Goal: Obtain resource: Download file/media

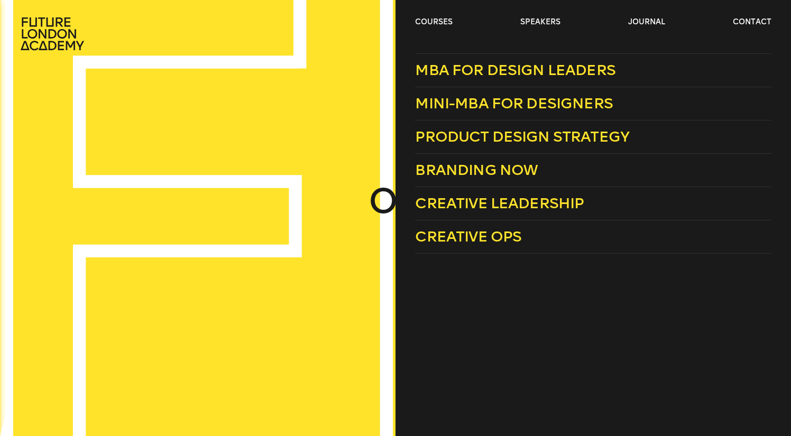
click at [440, 19] on link "courses" at bounding box center [434, 22] width 38 height 11
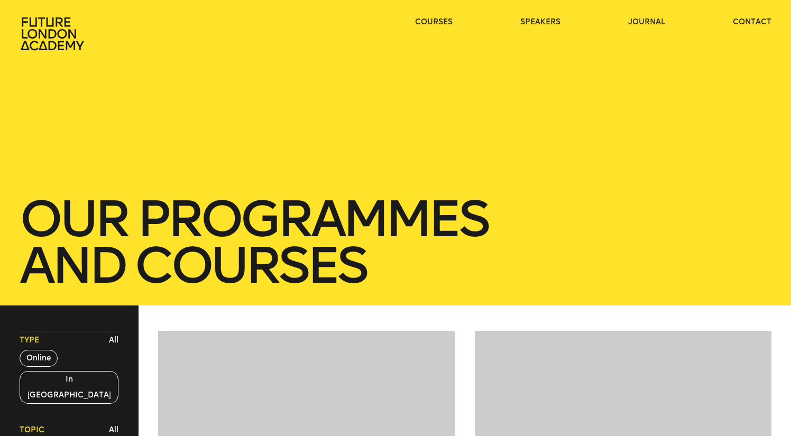
click at [440, 19] on link "courses" at bounding box center [434, 22] width 38 height 11
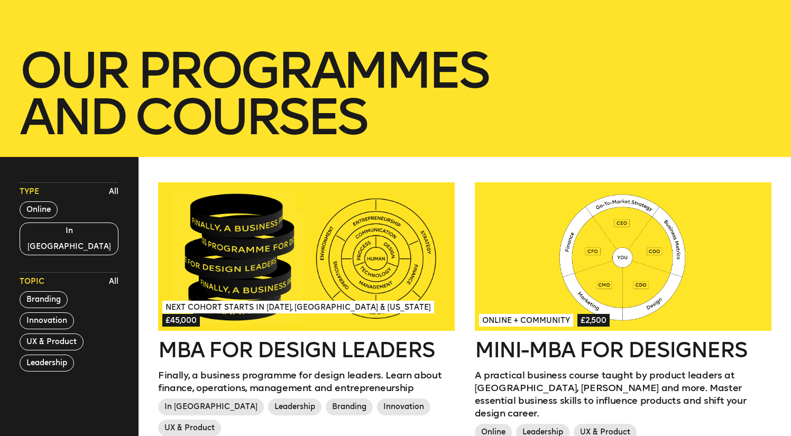
scroll to position [203, 0]
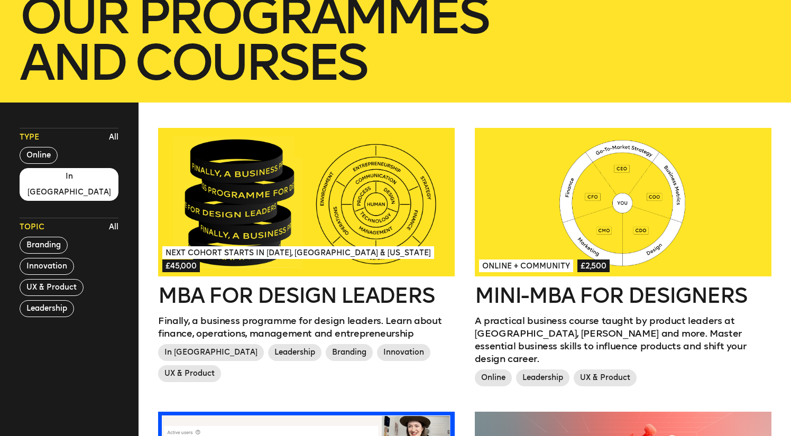
click at [46, 177] on button "In London" at bounding box center [69, 184] width 99 height 33
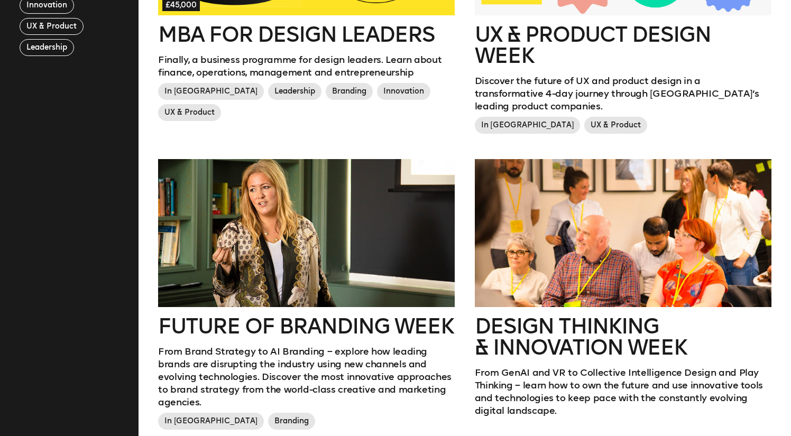
scroll to position [469, 0]
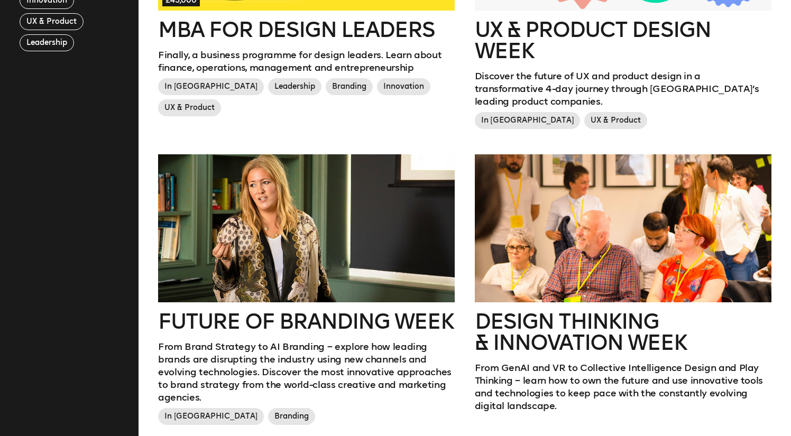
click at [229, 276] on div at bounding box center [306, 228] width 297 height 149
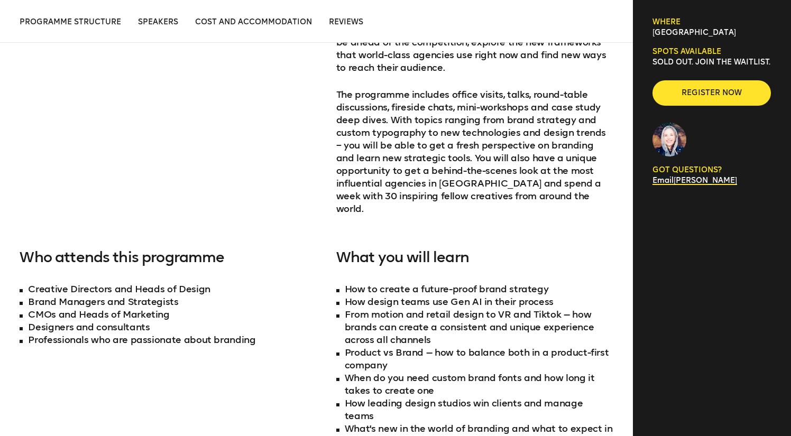
scroll to position [516, 0]
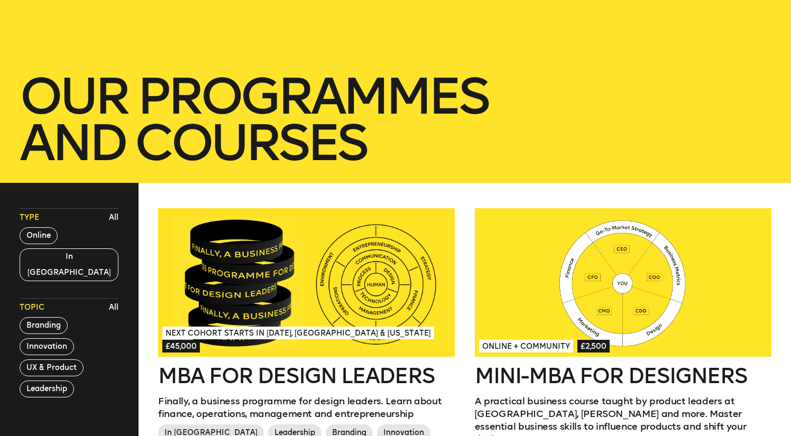
scroll to position [133, 0]
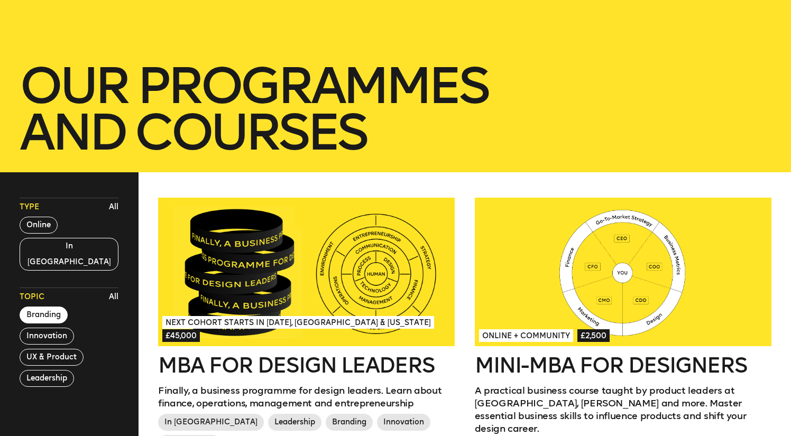
click at [45, 307] on button "Branding" at bounding box center [44, 315] width 48 height 17
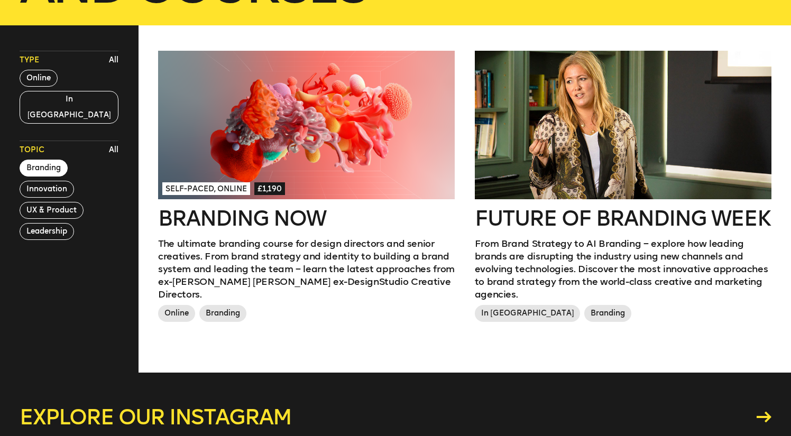
scroll to position [269, 0]
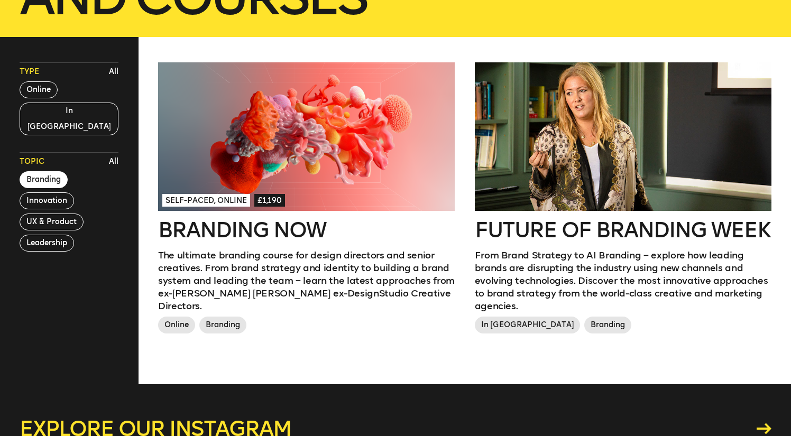
click at [239, 150] on div at bounding box center [306, 136] width 297 height 149
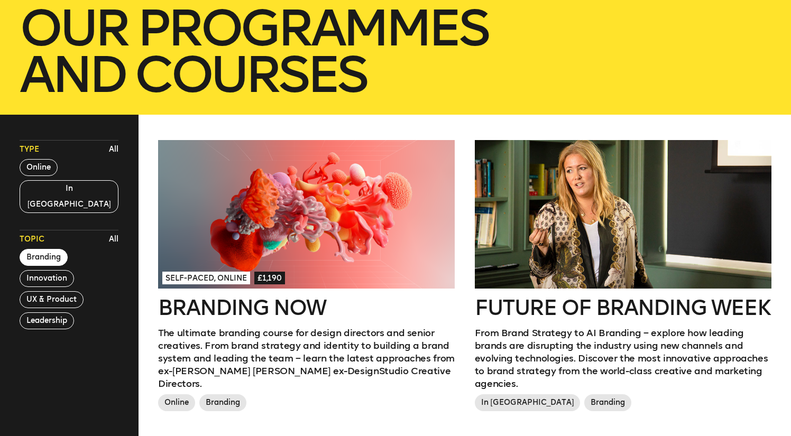
scroll to position [188, 0]
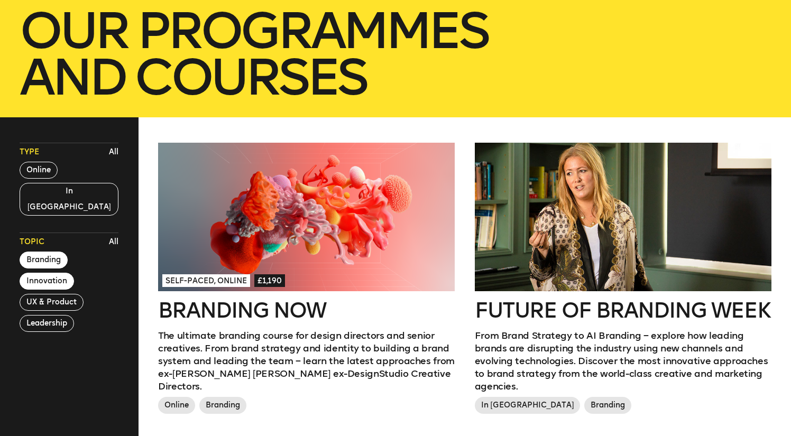
click at [47, 273] on button "Innovation" at bounding box center [47, 281] width 54 height 17
click at [48, 273] on button "Innovation" at bounding box center [47, 281] width 54 height 17
click at [46, 252] on button "Branding" at bounding box center [44, 260] width 48 height 17
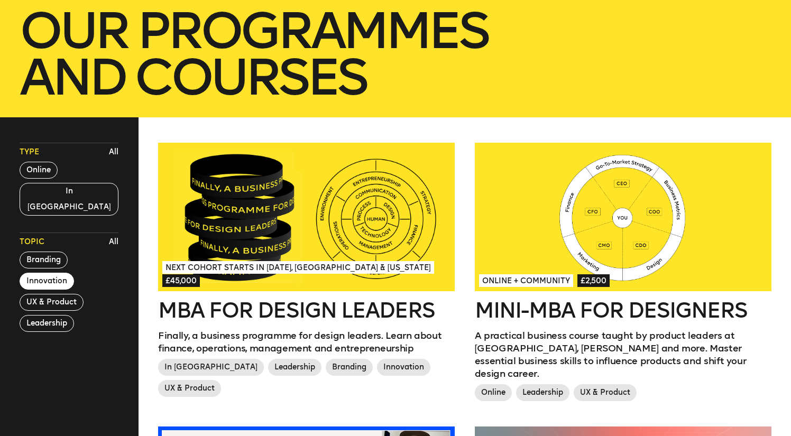
click at [45, 273] on button "Innovation" at bounding box center [47, 281] width 54 height 17
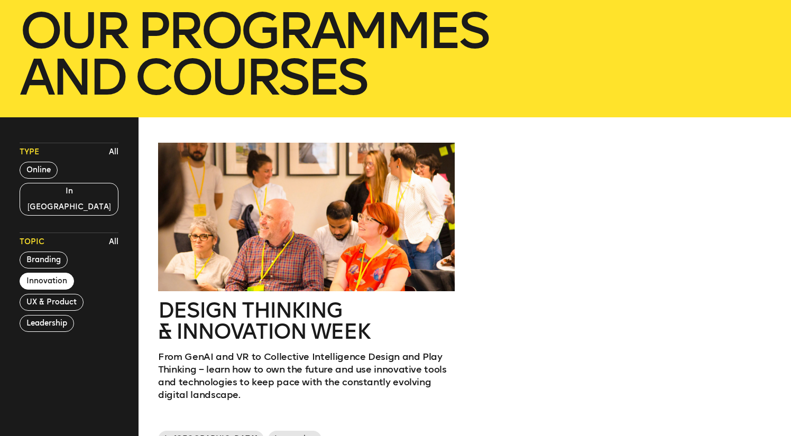
click at [45, 273] on button "Innovation" at bounding box center [47, 281] width 54 height 17
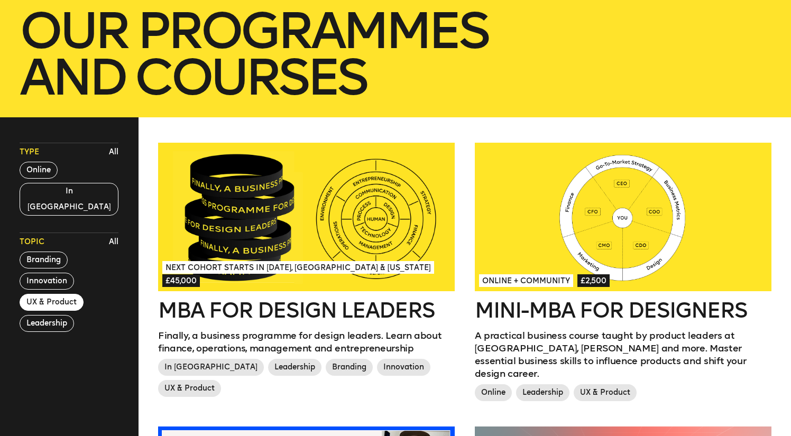
click at [45, 294] on button "UX & Product" at bounding box center [52, 302] width 64 height 17
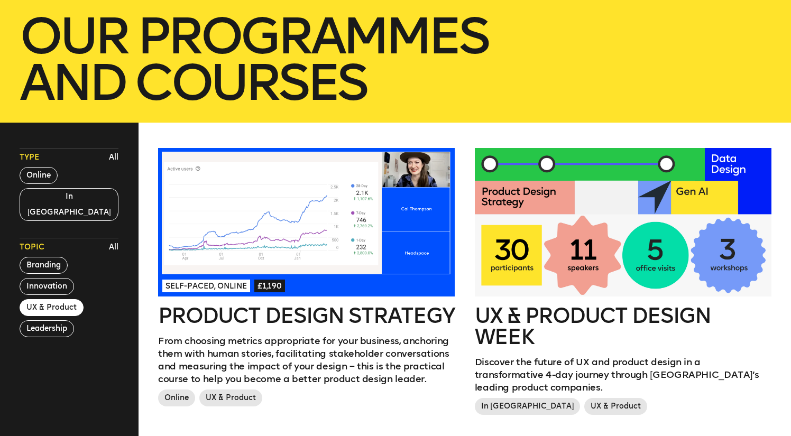
scroll to position [187, 0]
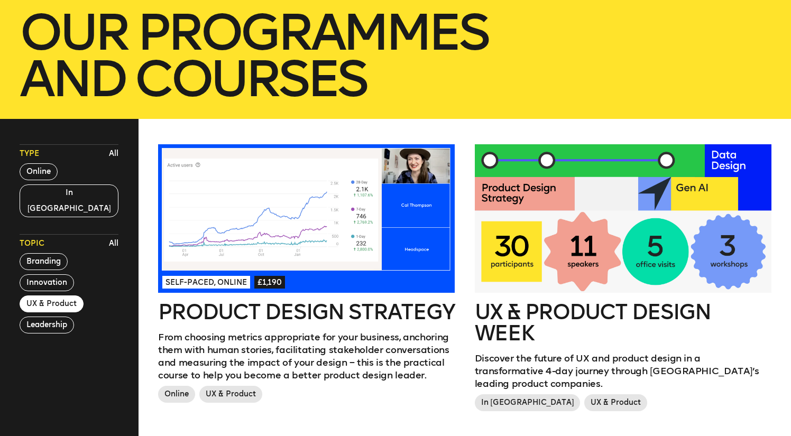
click at [46, 296] on button "UX & Product" at bounding box center [52, 304] width 64 height 17
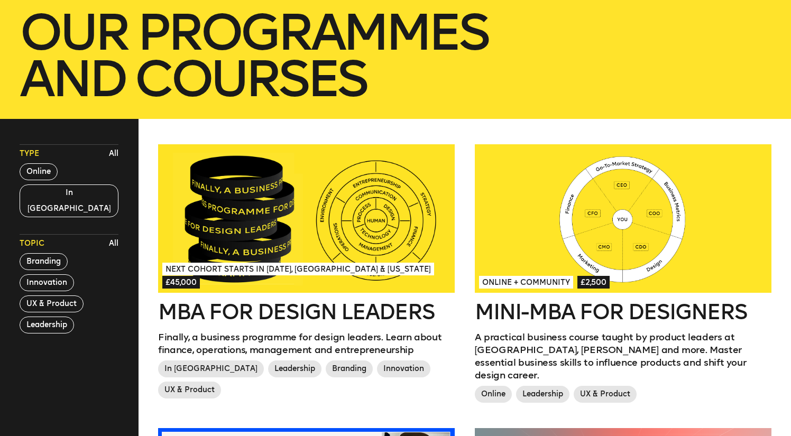
click at [44, 301] on div "Topic All Branding Innovation UX & Product Leadership" at bounding box center [69, 283] width 99 height 99
click at [44, 317] on button "Leadership" at bounding box center [47, 325] width 54 height 17
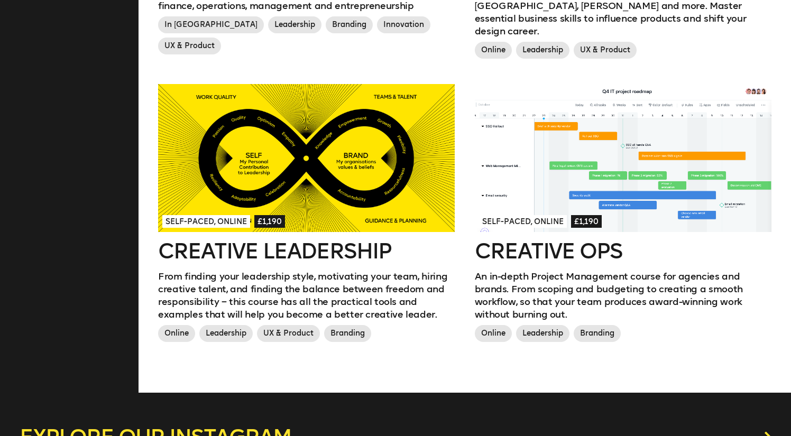
scroll to position [533, 0]
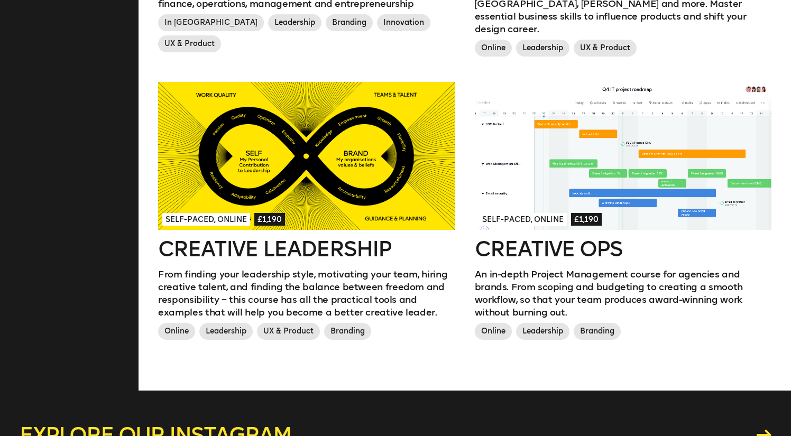
click at [622, 144] on div at bounding box center [623, 156] width 297 height 149
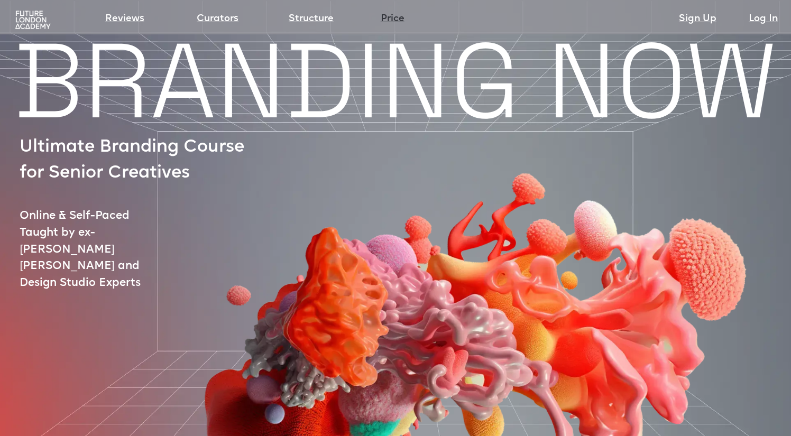
click at [392, 24] on link "Price" at bounding box center [393, 19] width 24 height 15
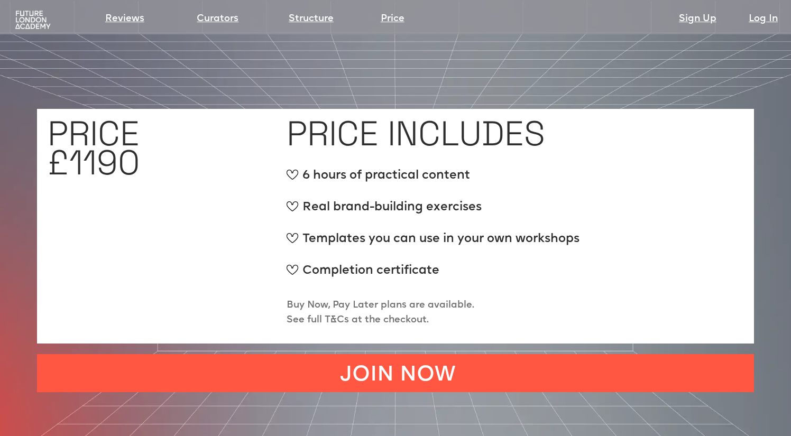
scroll to position [3969, 0]
click at [26, 18] on img at bounding box center [32, 20] width 39 height 20
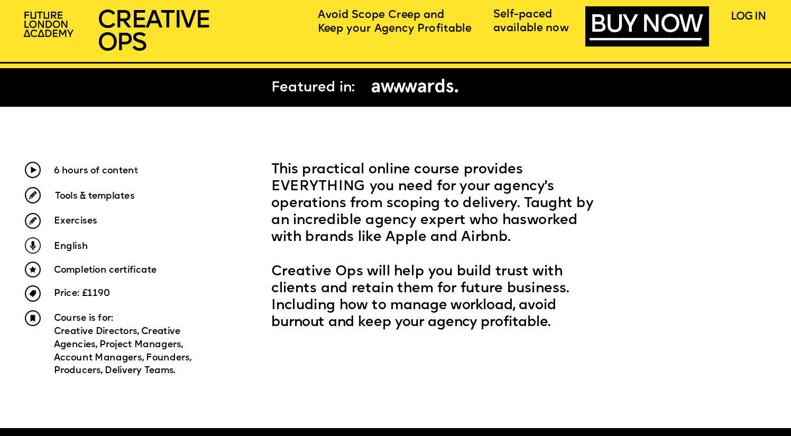
scroll to position [384, 0]
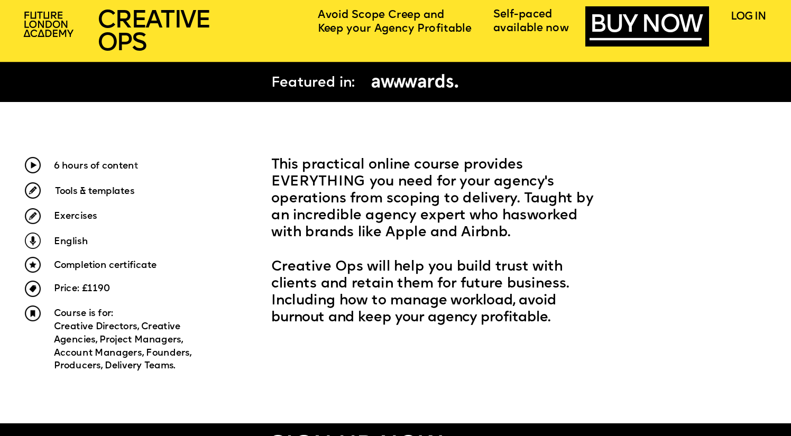
click at [116, 192] on span "Tools & templates" at bounding box center [94, 192] width 79 height 10
click at [358, 282] on span "Creative Ops will help you build trust with clients and retain them for future …" at bounding box center [422, 292] width 302 height 65
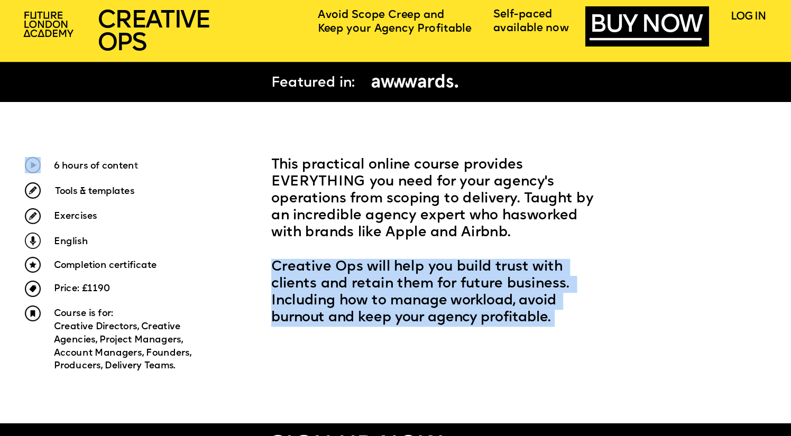
click at [386, 287] on span "Creative Ops will help you build trust with clients and retain them for future …" at bounding box center [422, 292] width 302 height 65
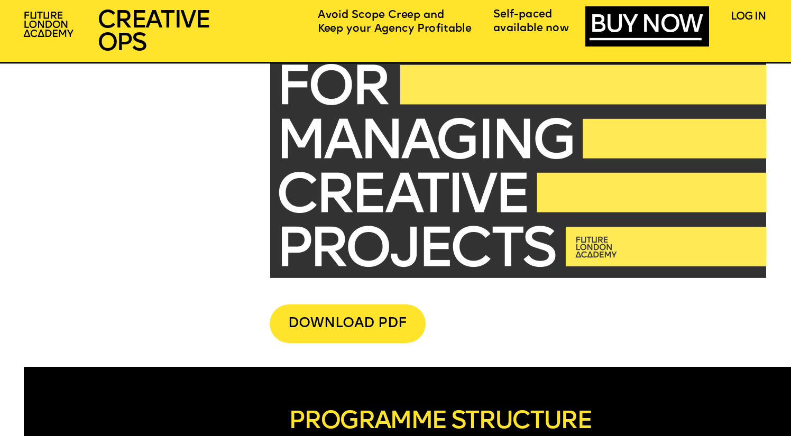
scroll to position [2741, 0]
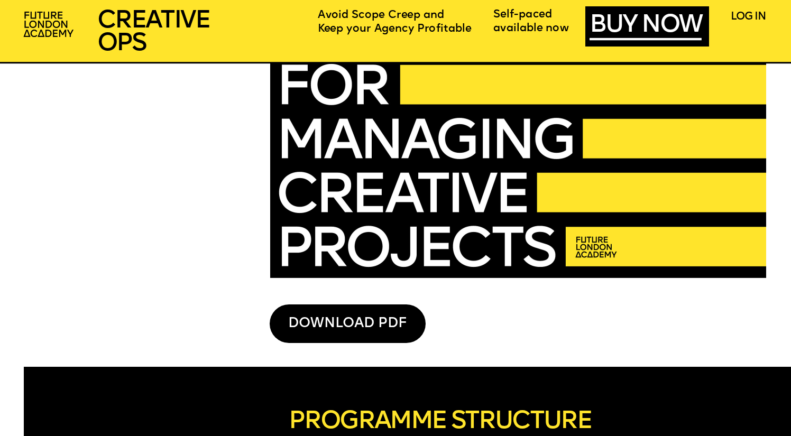
click at [367, 325] on div "DOWNLOAD PDF" at bounding box center [348, 324] width 156 height 39
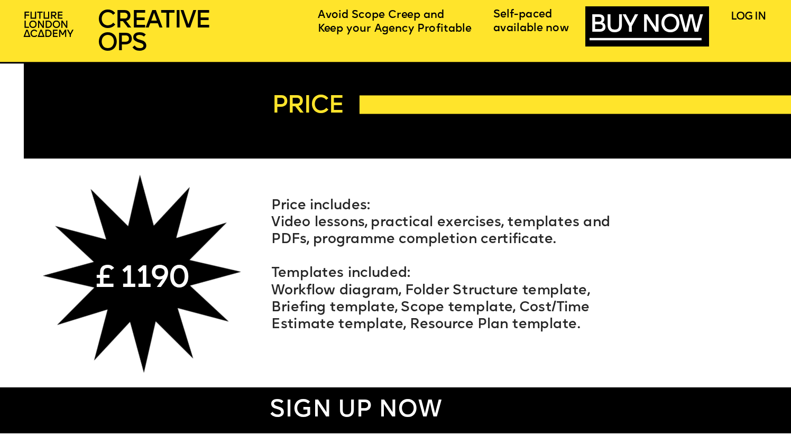
scroll to position [4882, 0]
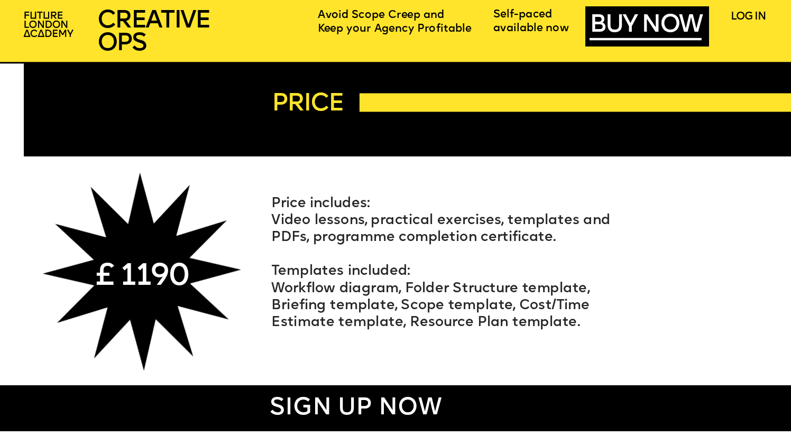
click at [355, 217] on span "Video lessons, practical exercises, templates and PDFs, programme completion ce…" at bounding box center [442, 229] width 343 height 31
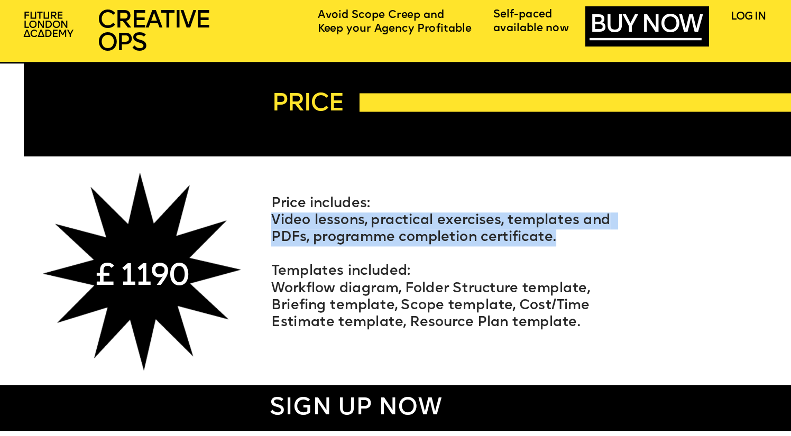
click at [348, 275] on span "Templates included:" at bounding box center [340, 273] width 139 height 14
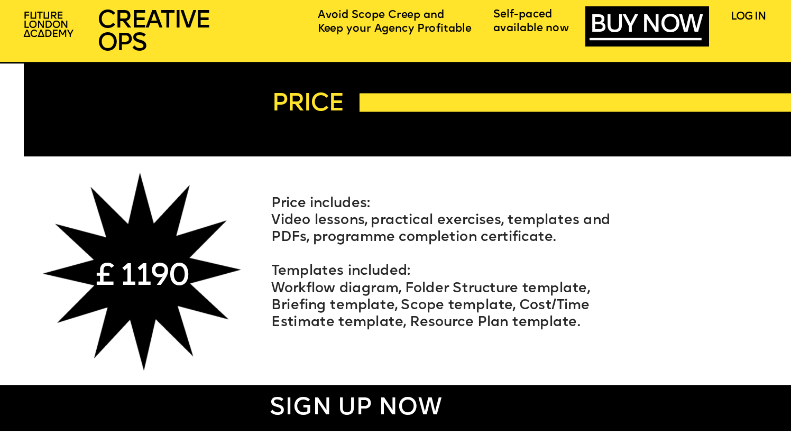
click at [348, 275] on span "Templates included:" at bounding box center [340, 273] width 139 height 14
click at [360, 298] on p "Workflow diagram, Folder Structure template, Briefing template, Scope template,…" at bounding box center [446, 306] width 351 height 51
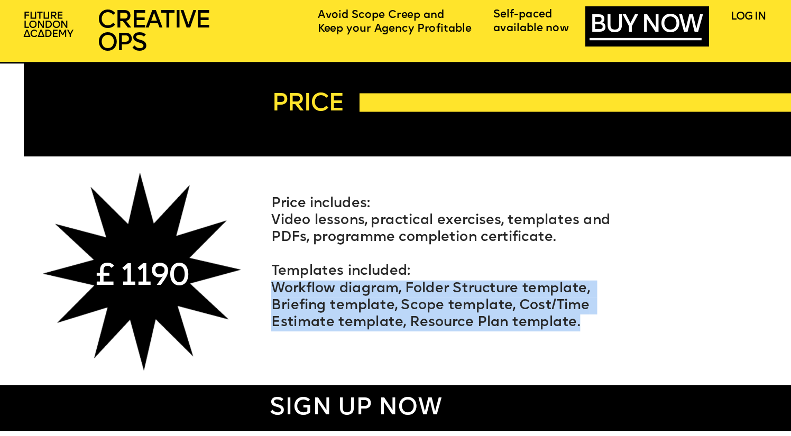
click at [386, 293] on span "Workflow diagram, Folder Structure template, Briefing template, Scope template,…" at bounding box center [432, 307] width 322 height 48
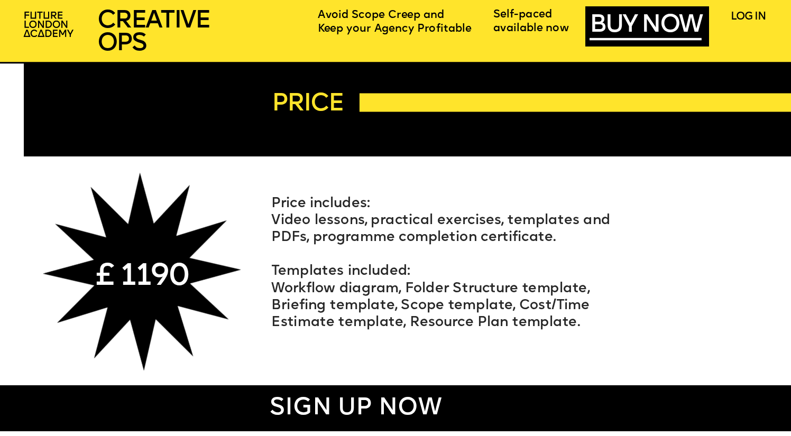
click at [386, 293] on span "Workflow diagram, Folder Structure template, Briefing template, Scope template,…" at bounding box center [432, 307] width 322 height 48
click at [479, 289] on span "Workflow diagram, Folder Structure template, Briefing template, Scope template,…" at bounding box center [432, 307] width 322 height 48
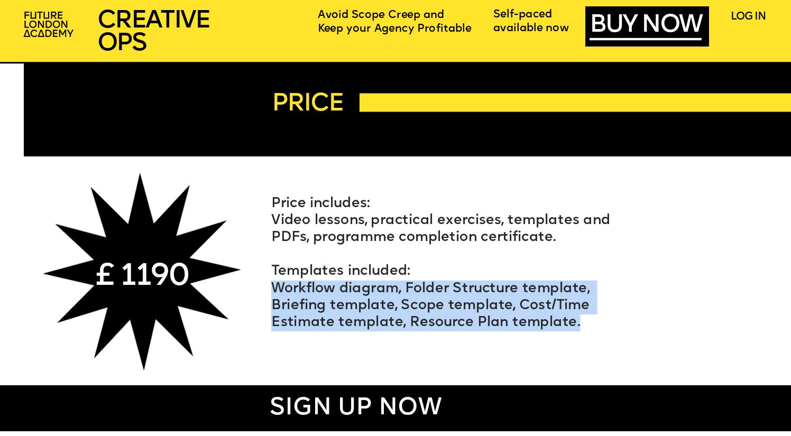
click at [379, 308] on span "Workflow diagram, Folder Structure template, Briefing template, Scope template,…" at bounding box center [432, 307] width 322 height 48
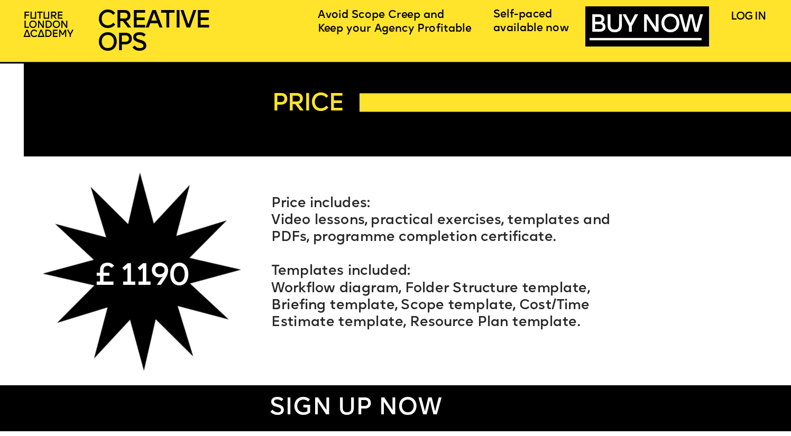
click at [379, 308] on span "Workflow diagram, Folder Structure template, Briefing template, Scope template,…" at bounding box center [432, 307] width 322 height 48
click at [456, 302] on span "Workflow diagram, Folder Structure template, Briefing template, Scope template,…" at bounding box center [432, 307] width 322 height 48
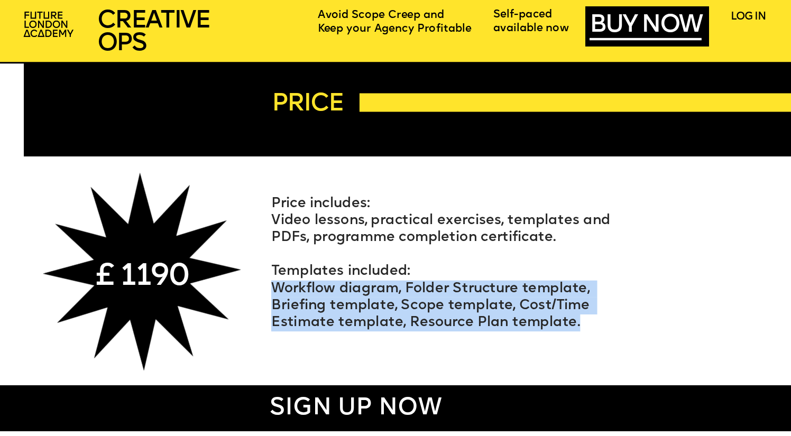
click at [536, 301] on span "Workflow diagram, Folder Structure template, Briefing template, Scope template,…" at bounding box center [432, 307] width 322 height 48
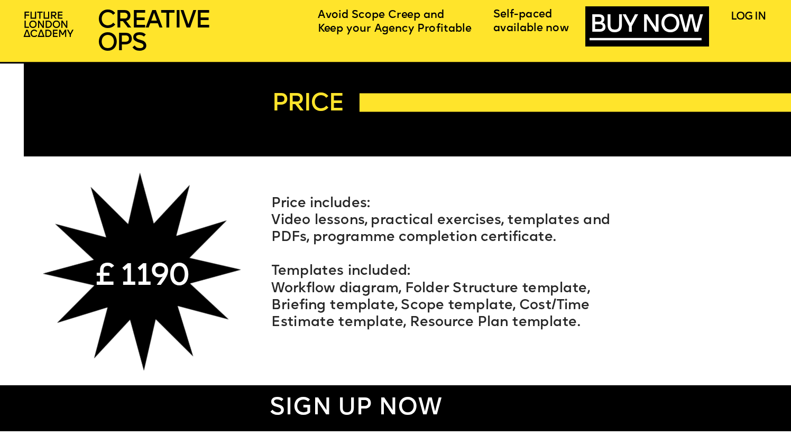
click at [536, 301] on span "Workflow diagram, Folder Structure template, Briefing template, Scope template,…" at bounding box center [432, 307] width 322 height 48
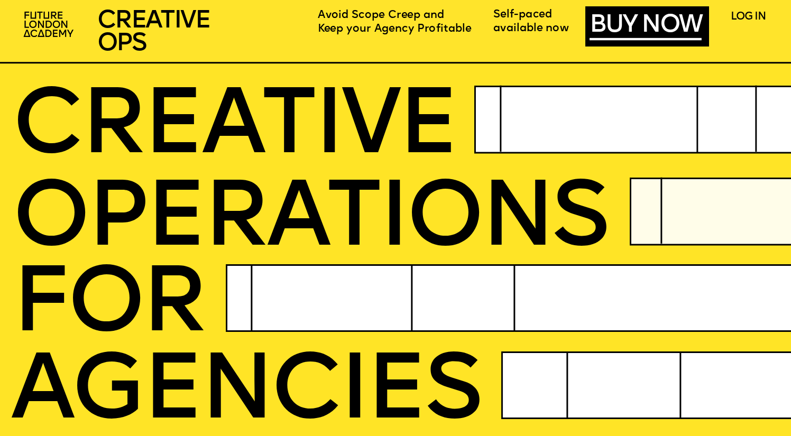
scroll to position [0, 0]
click at [61, 13] on img at bounding box center [50, 25] width 61 height 37
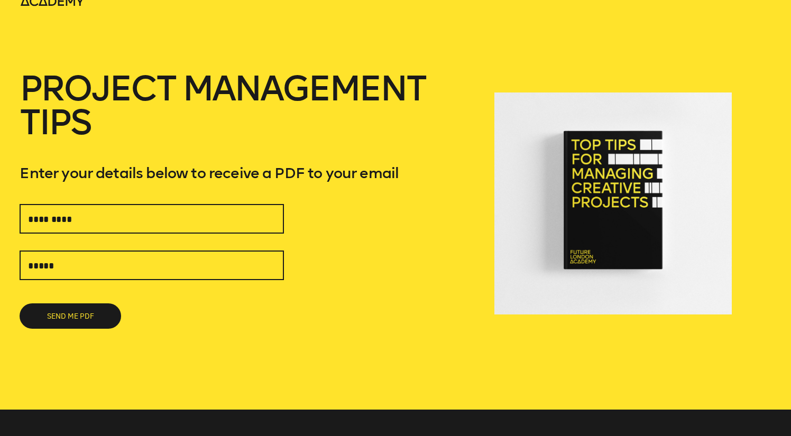
scroll to position [3, 0]
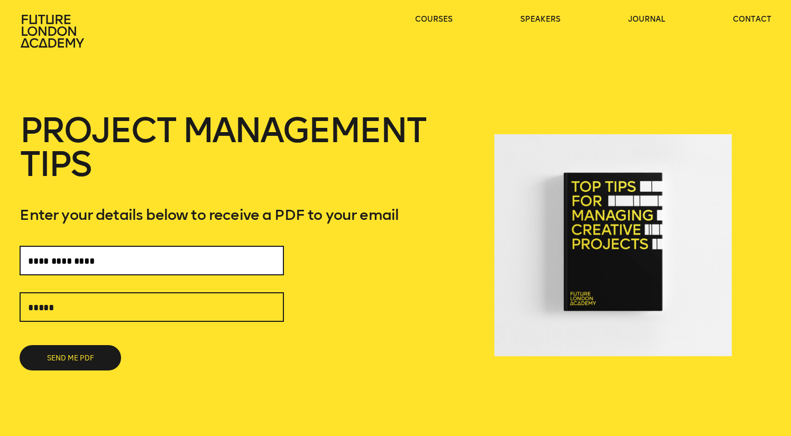
type input "**********"
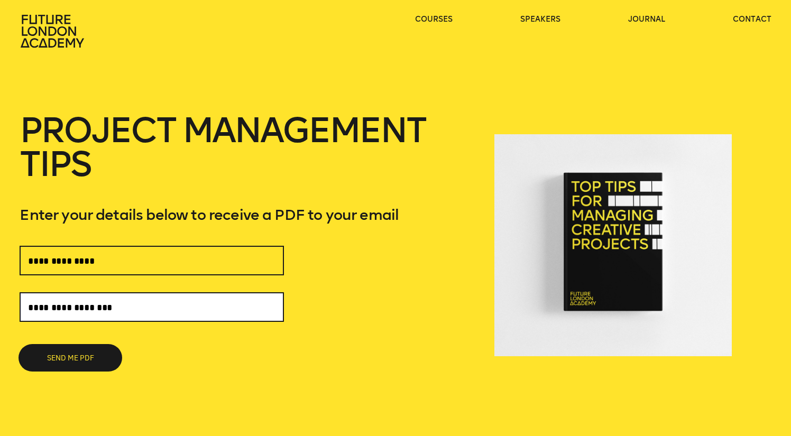
type input "**********"
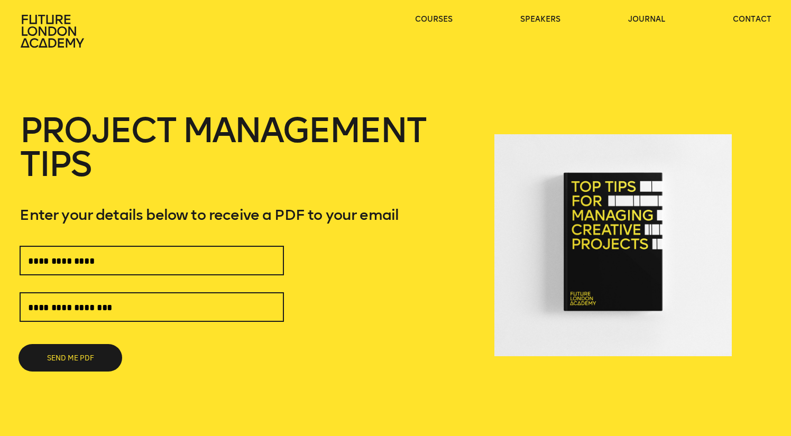
click at [77, 352] on button "SEND ME PDF" at bounding box center [71, 357] width 102 height 25
